Goal: Task Accomplishment & Management: Use online tool/utility

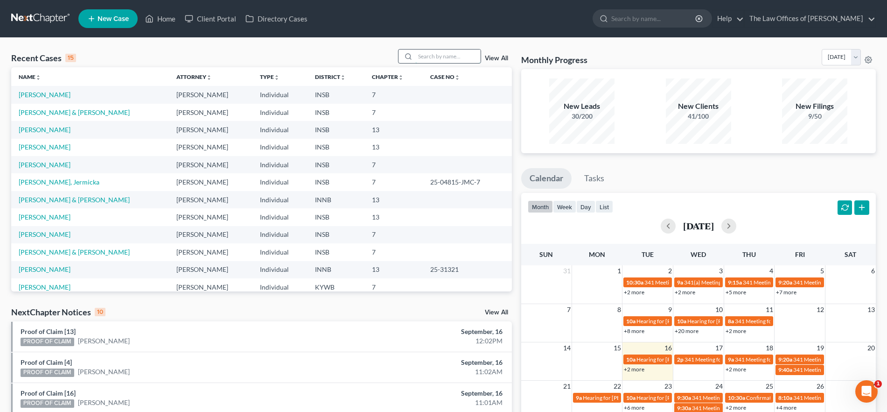
click at [444, 60] on input "search" at bounding box center [447, 56] width 65 height 14
type input "[PERSON_NAME]"
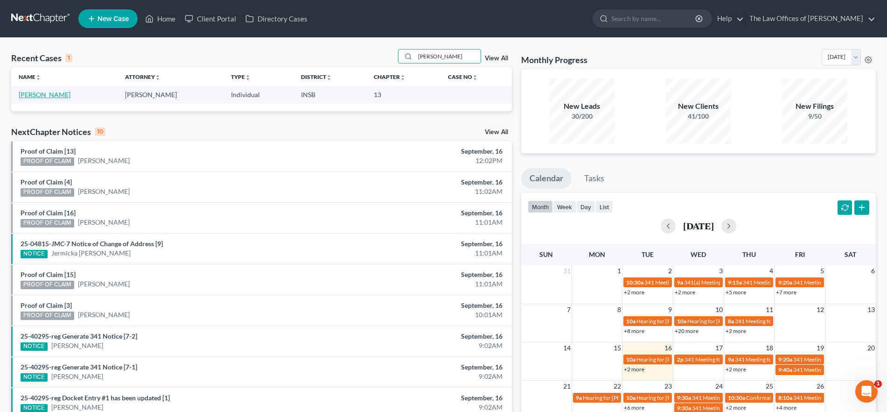
click at [55, 98] on link "[PERSON_NAME]" at bounding box center [45, 95] width 52 height 8
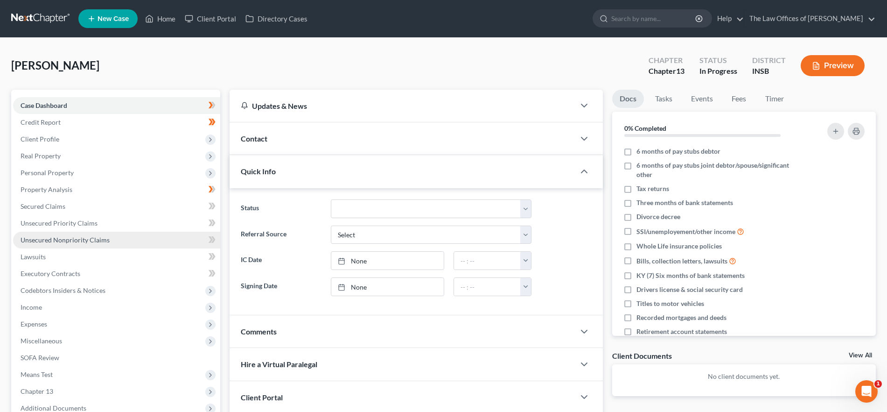
scroll to position [101, 0]
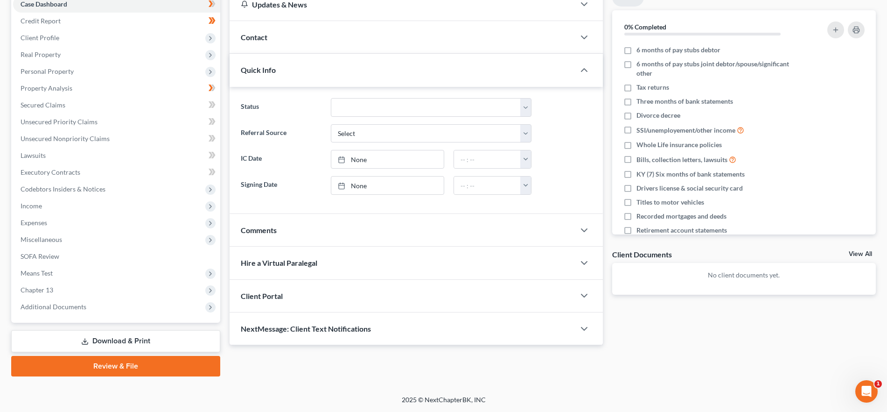
drag, startPoint x: 114, startPoint y: 342, endPoint x: 471, endPoint y: 322, distance: 357.5
click at [114, 343] on link "Download & Print" at bounding box center [115, 341] width 209 height 22
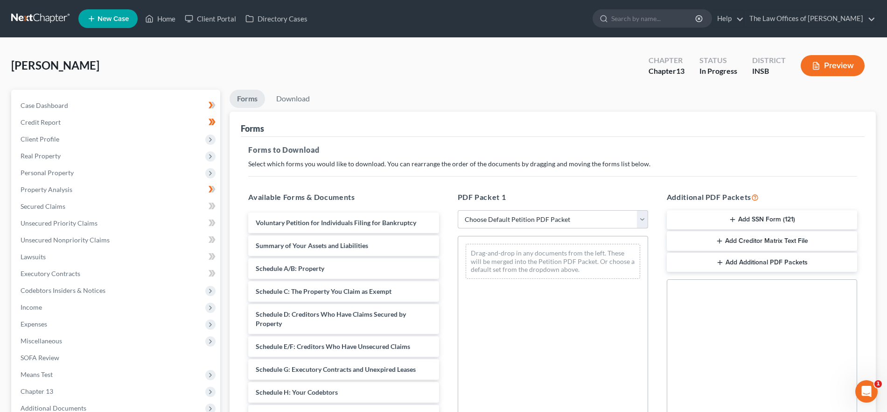
drag, startPoint x: 559, startPoint y: 212, endPoint x: 562, endPoint y: 227, distance: 15.3
click at [559, 212] on select "Choose Default Petition PDF Packet Complete Bankruptcy Petition (all forms and …" at bounding box center [553, 219] width 190 height 19
select select "3"
click at [458, 210] on select "Choose Default Petition PDF Packet Complete Bankruptcy Petition (all forms and …" at bounding box center [553, 219] width 190 height 19
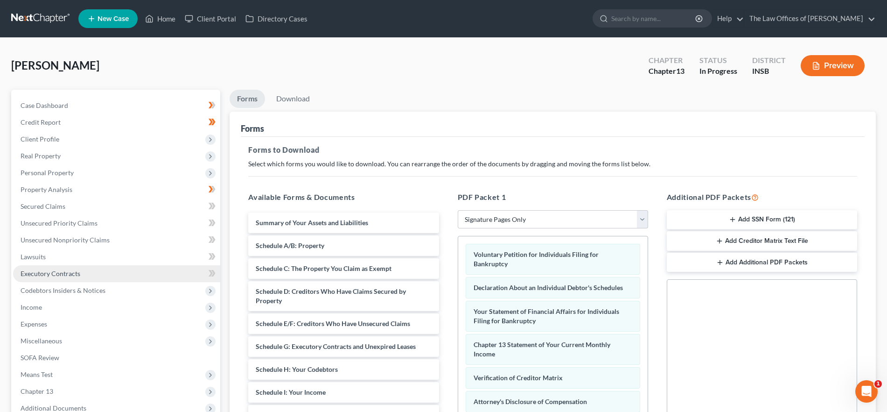
click at [771, 216] on button "Add SSN Form (121)" at bounding box center [762, 220] width 190 height 20
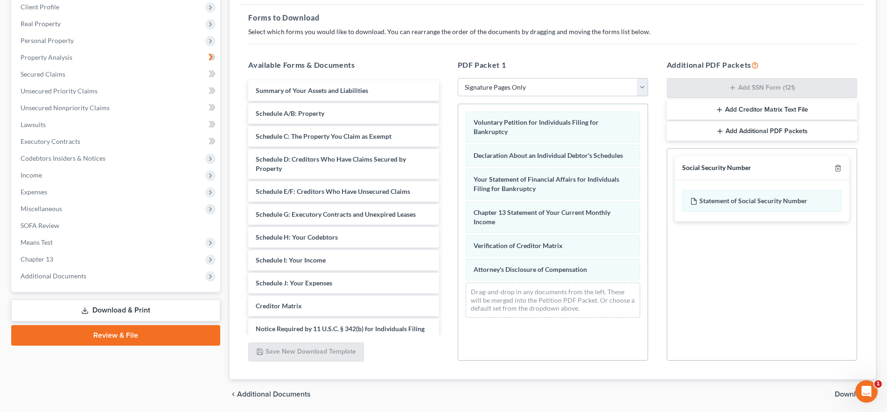
scroll to position [165, 0]
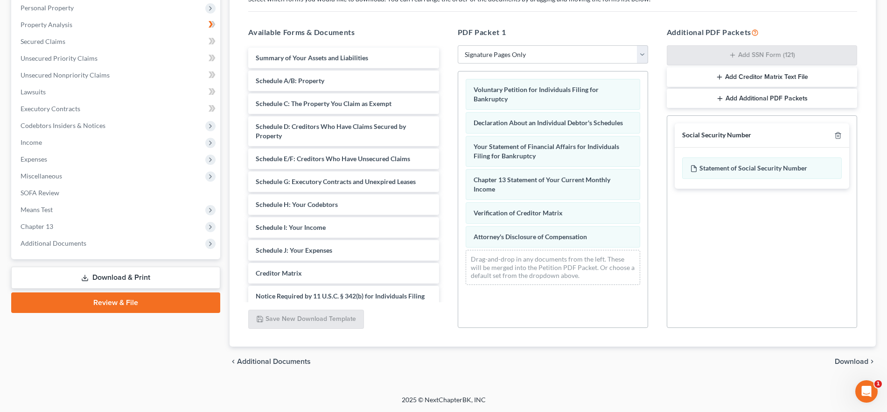
drag, startPoint x: 851, startPoint y: 358, endPoint x: 583, endPoint y: 229, distance: 297.6
click at [851, 358] on span "Download" at bounding box center [852, 360] width 34 height 7
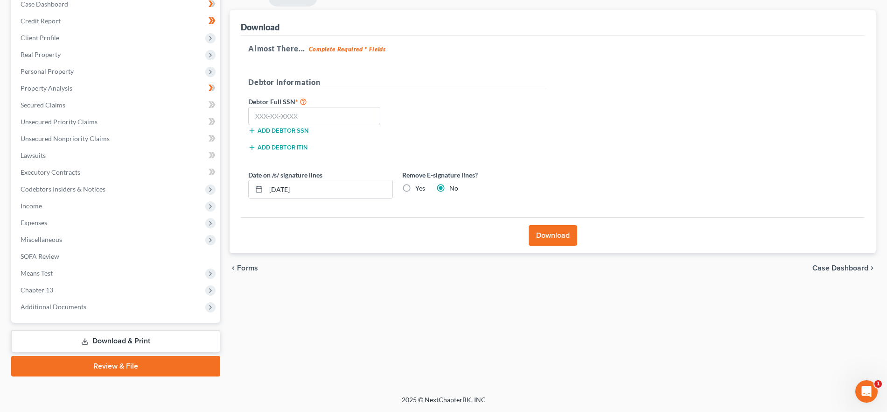
scroll to position [101, 0]
click at [323, 118] on input "text" at bounding box center [314, 116] width 132 height 19
paste input "313-11-0782"
type input "313-11-0782"
click at [415, 184] on label "Yes" at bounding box center [420, 187] width 10 height 9
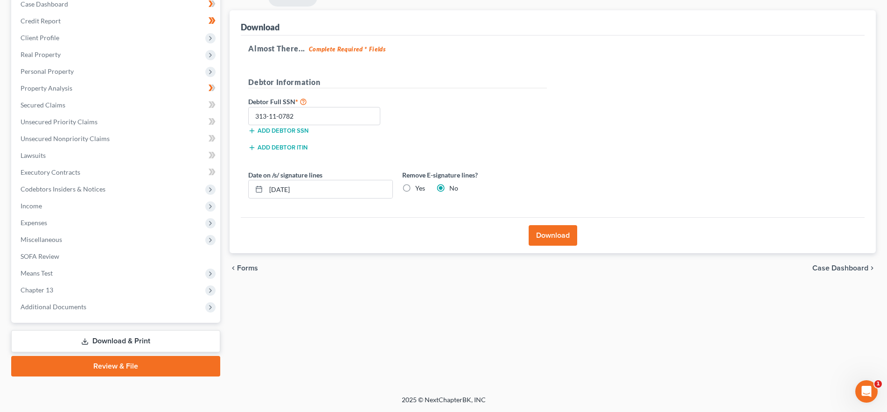
click at [419, 184] on input "Yes" at bounding box center [422, 186] width 6 height 6
radio input "true"
radio input "false"
click at [563, 235] on button "Download" at bounding box center [553, 235] width 49 height 21
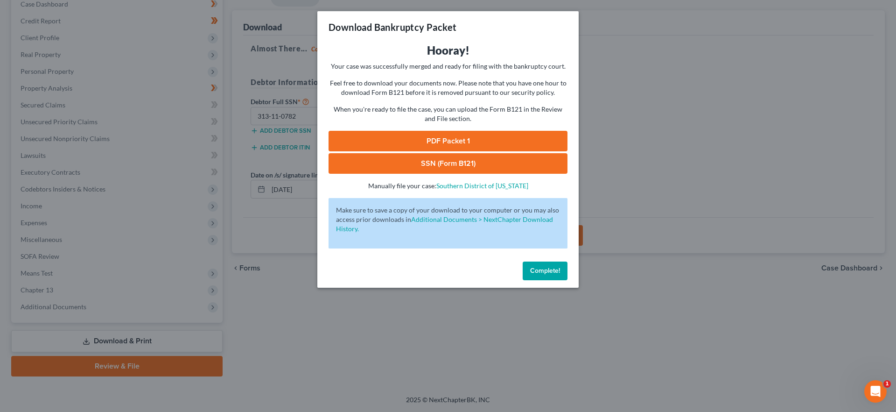
drag, startPoint x: 458, startPoint y: 164, endPoint x: 576, endPoint y: 177, distance: 118.8
click at [458, 164] on link "SSN (Form B121)" at bounding box center [448, 163] width 239 height 21
click at [461, 145] on link "PDF Packet 1" at bounding box center [448, 141] width 239 height 21
drag, startPoint x: 547, startPoint y: 276, endPoint x: 321, endPoint y: 268, distance: 226.5
click at [547, 276] on button "Complete!" at bounding box center [545, 270] width 45 height 19
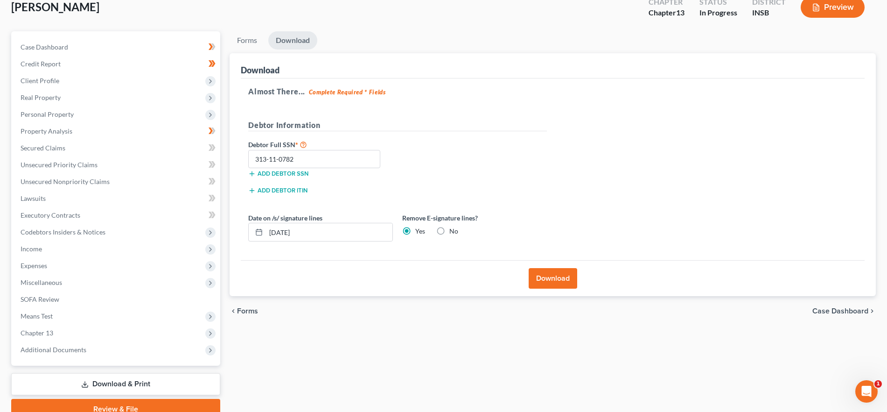
scroll to position [0, 0]
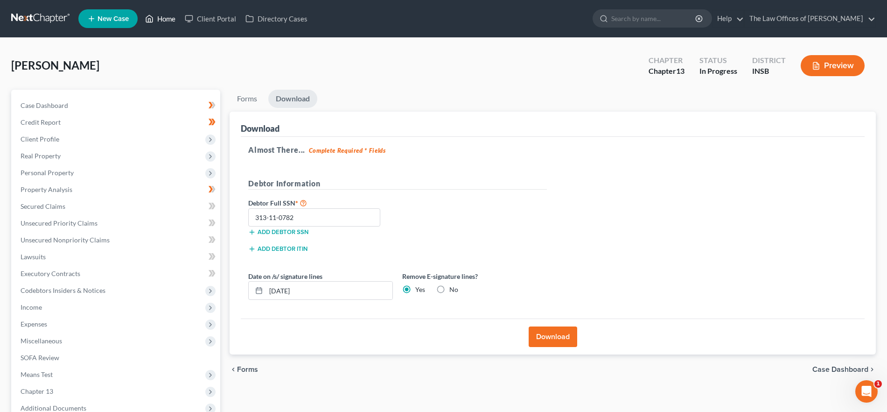
click at [177, 17] on link "Home" at bounding box center [160, 18] width 40 height 17
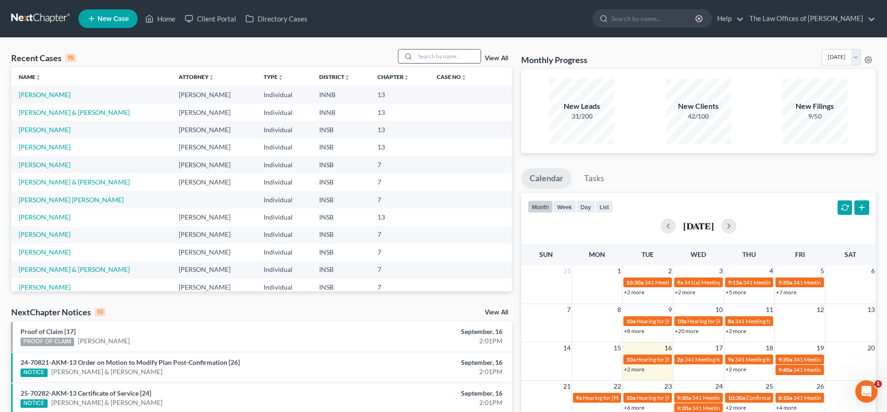
click at [442, 54] on input "search" at bounding box center [447, 56] width 65 height 14
type input "[PERSON_NAME]"
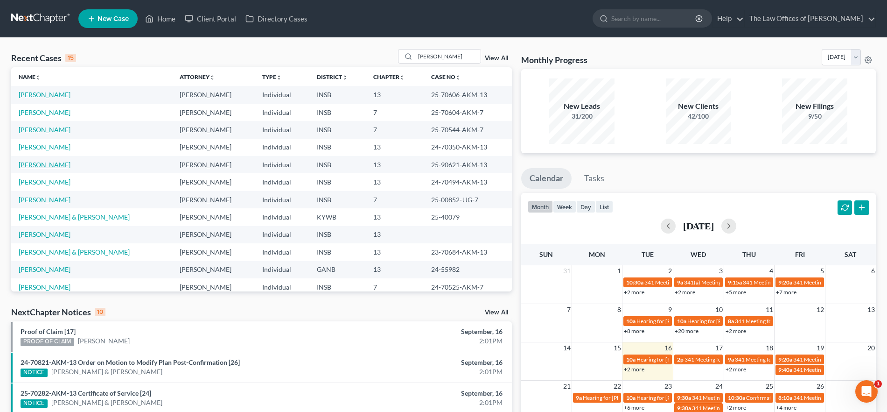
click at [52, 164] on link "[PERSON_NAME]" at bounding box center [45, 165] width 52 height 8
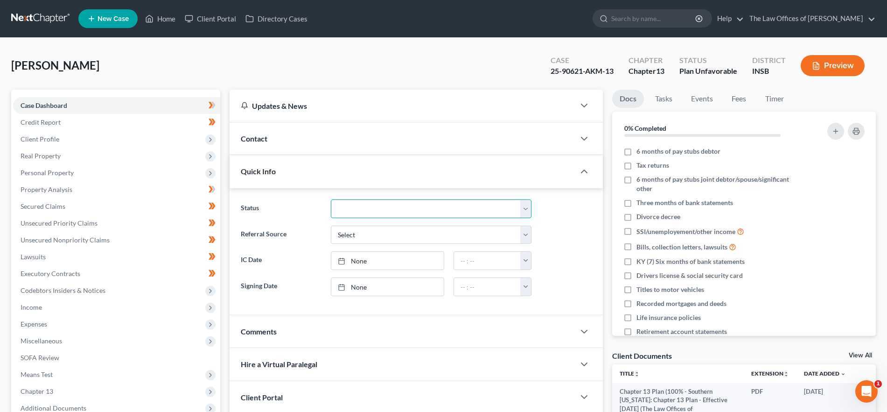
drag, startPoint x: 369, startPoint y: 206, endPoint x: 372, endPoint y: 216, distance: 10.8
click at [369, 206] on select "Confirmed Discharged Dismissed Filed In Progress Means Test Objection to Confir…" at bounding box center [431, 208] width 201 height 19
select select "0"
click at [331, 199] on select "Confirmed Discharged Dismissed Filed In Progress Means Test Objection to Confir…" at bounding box center [431, 208] width 201 height 19
drag, startPoint x: 158, startPoint y: 18, endPoint x: 875, endPoint y: 116, distance: 723.5
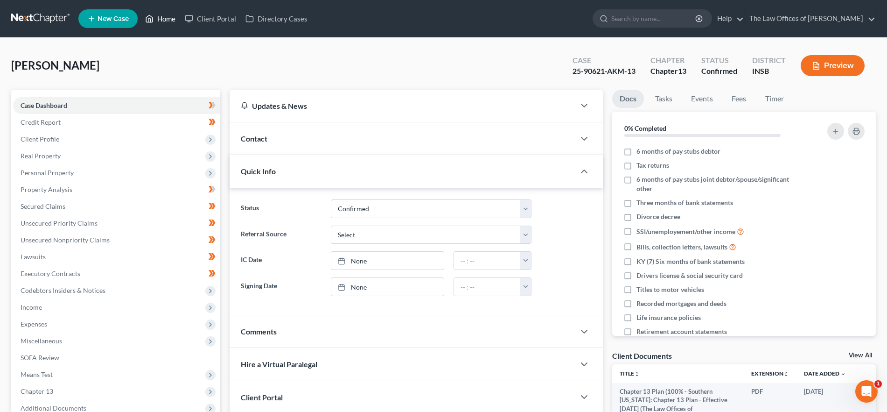
click at [158, 18] on link "Home" at bounding box center [160, 18] width 40 height 17
